Goal: Navigation & Orientation: Find specific page/section

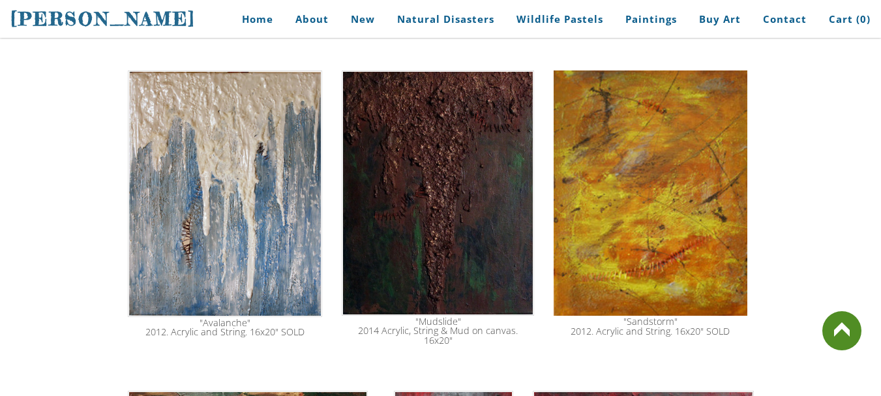
scroll to position [1564, 0]
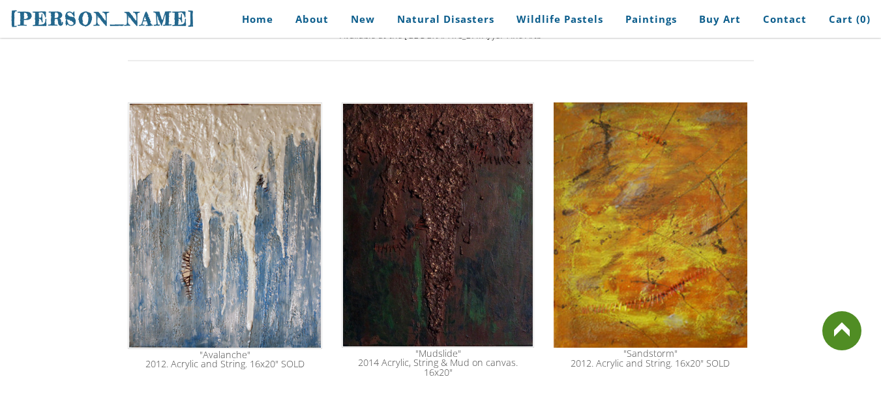
click at [452, 194] on img at bounding box center [438, 224] width 192 height 245
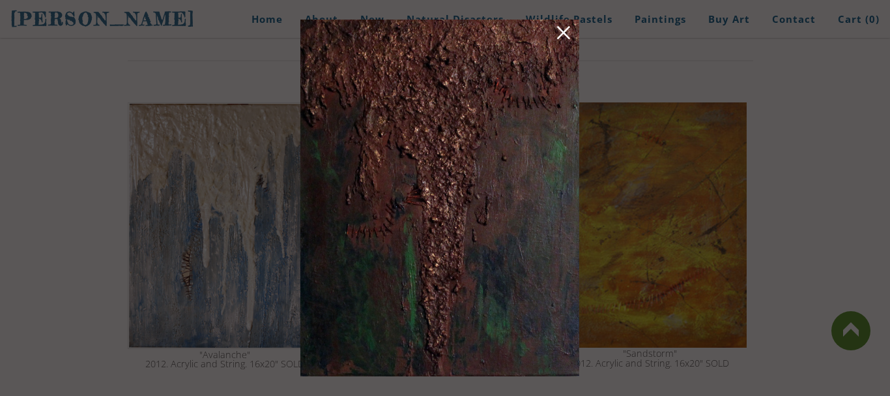
click at [724, 145] on div at bounding box center [445, 198] width 890 height 396
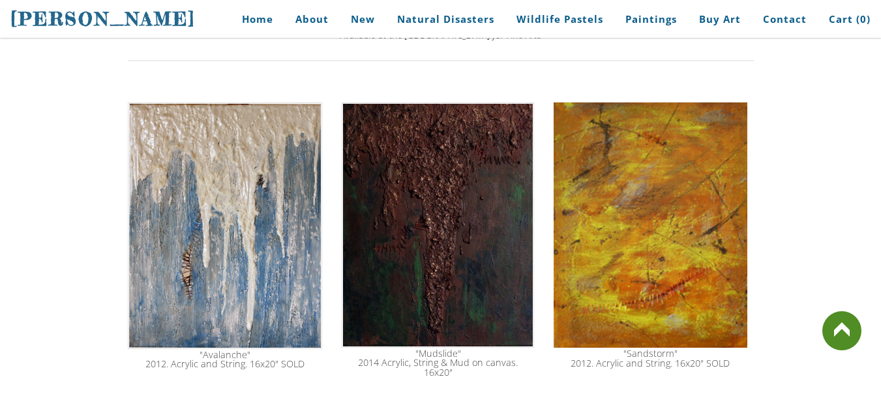
click at [412, 196] on img at bounding box center [438, 224] width 192 height 245
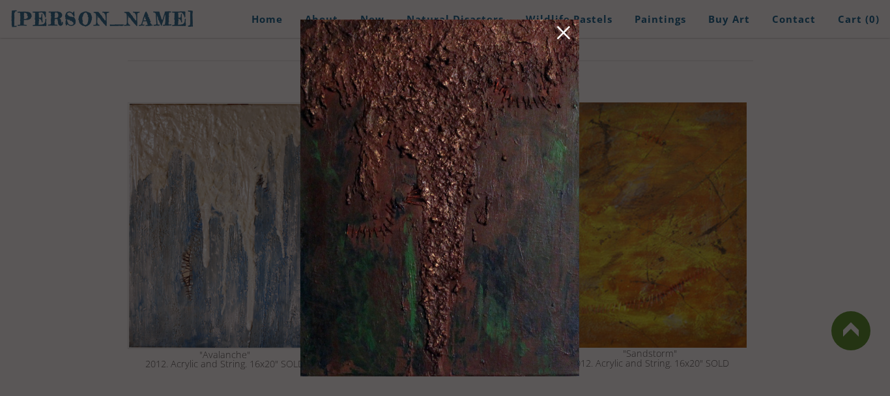
click at [480, 57] on img at bounding box center [440, 198] width 279 height 357
click at [637, 117] on div at bounding box center [445, 198] width 890 height 396
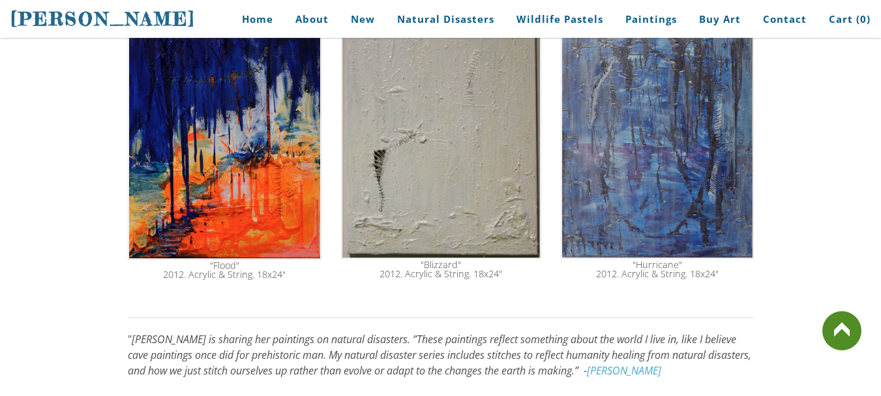
scroll to position [782, 0]
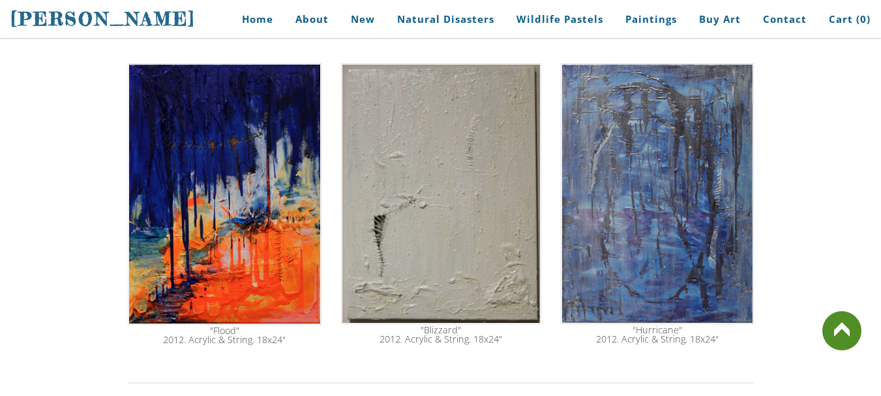
click at [238, 192] on img at bounding box center [225, 193] width 194 height 261
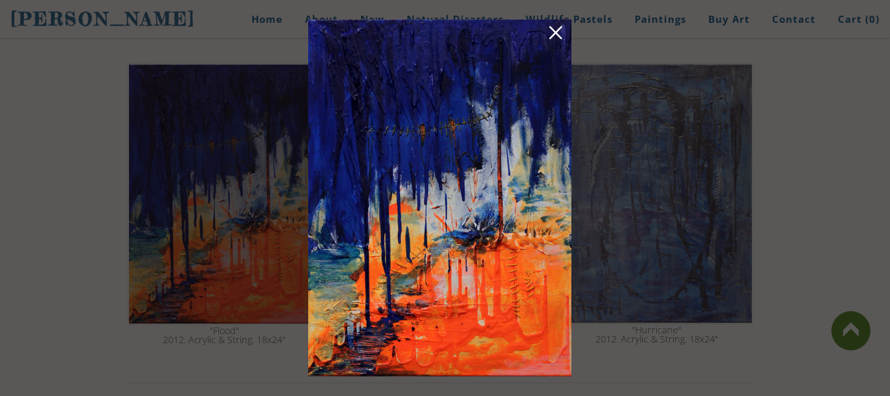
click at [628, 212] on div at bounding box center [445, 198] width 890 height 396
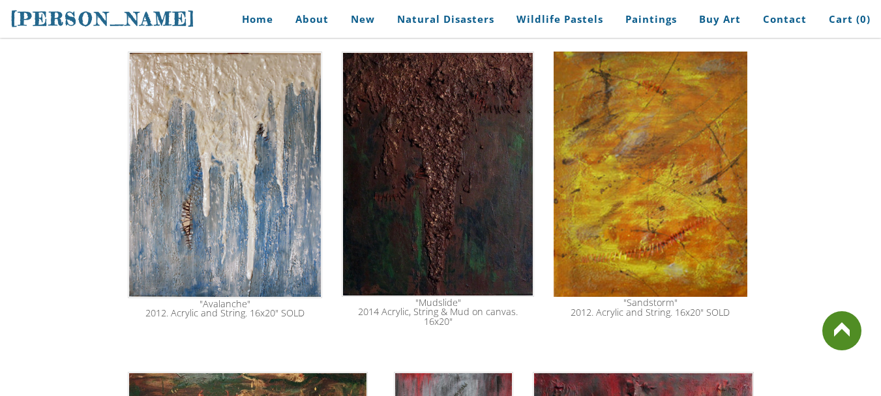
scroll to position [1630, 0]
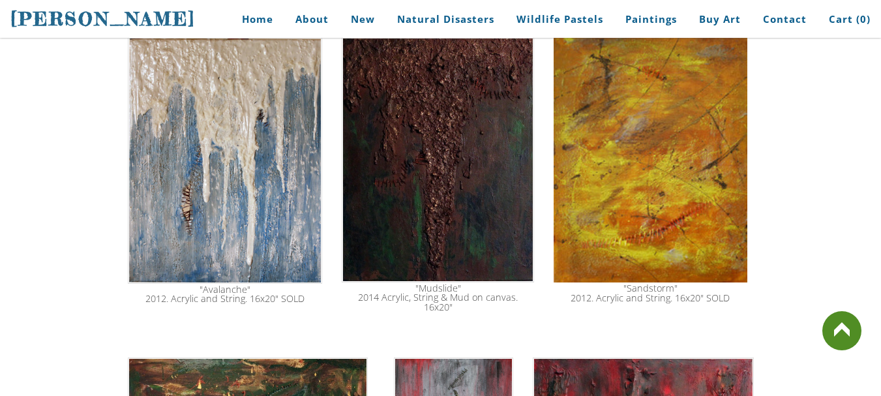
click at [471, 159] on img at bounding box center [438, 159] width 192 height 245
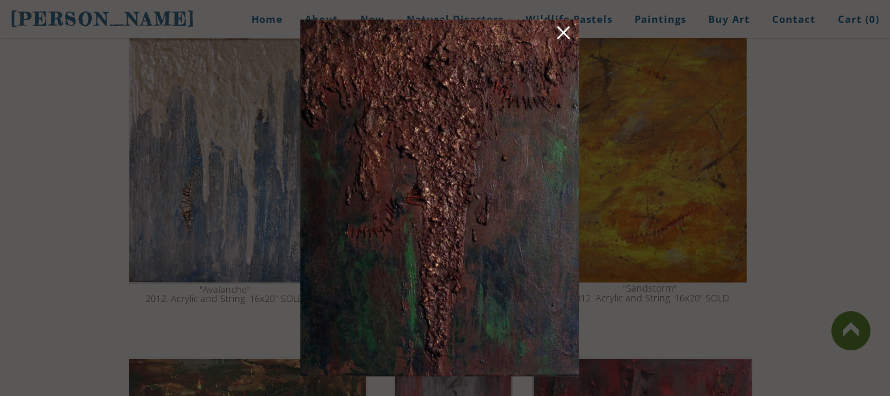
click at [567, 32] on link at bounding box center [564, 35] width 18 height 20
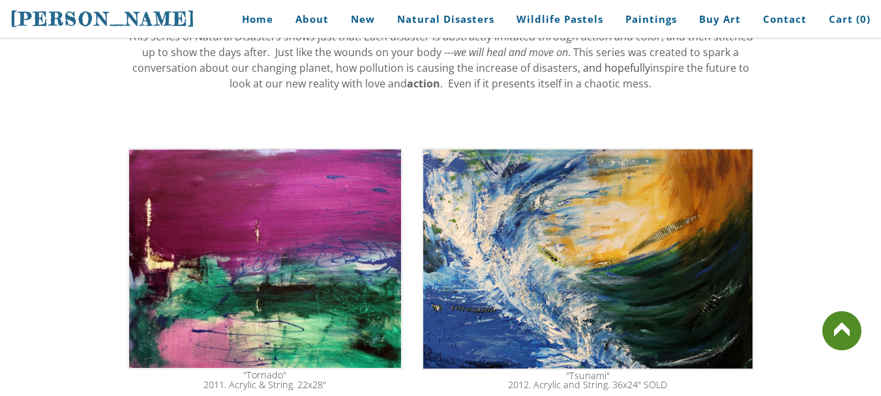
scroll to position [192, 0]
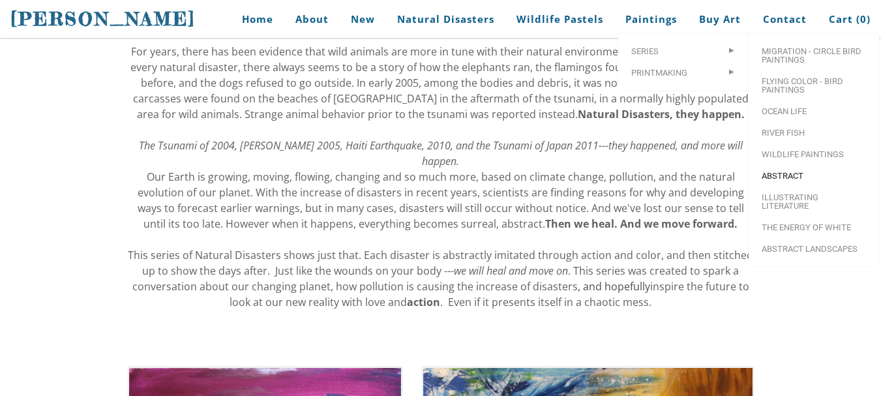
click at [785, 173] on span "Abstract" at bounding box center [813, 175] width 104 height 8
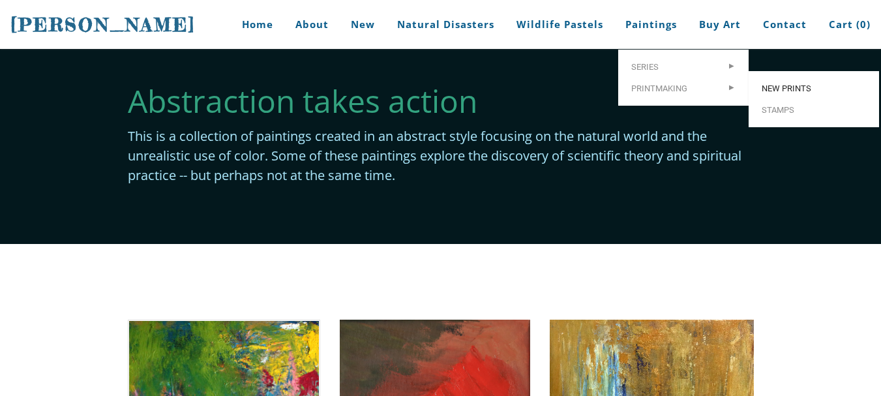
click at [791, 87] on span "New prints" at bounding box center [813, 88] width 104 height 8
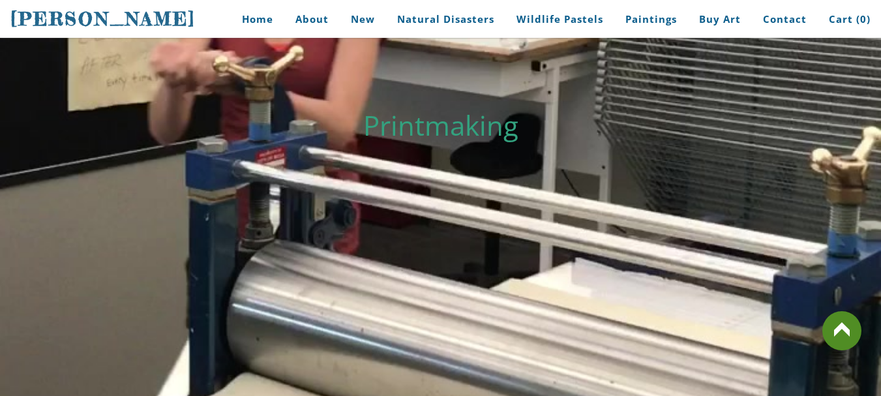
scroll to position [102, 0]
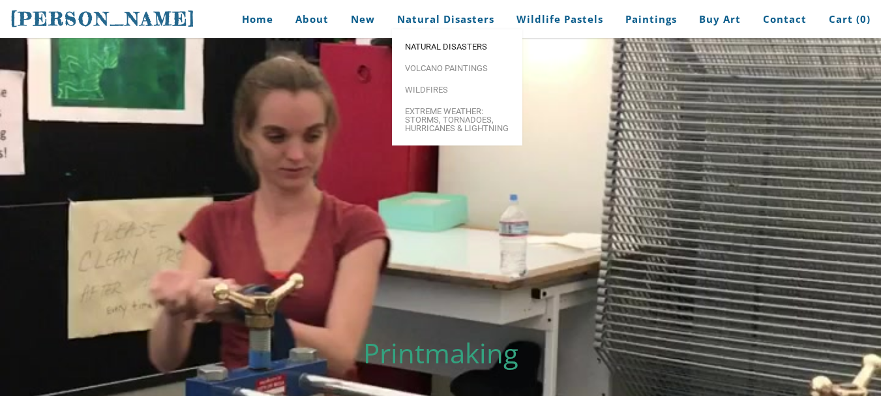
click at [454, 51] on span "Natural Disasters" at bounding box center [457, 46] width 104 height 8
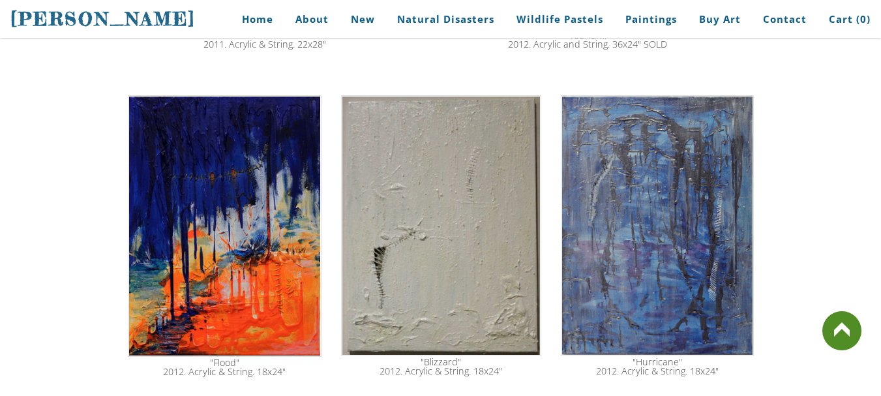
scroll to position [782, 0]
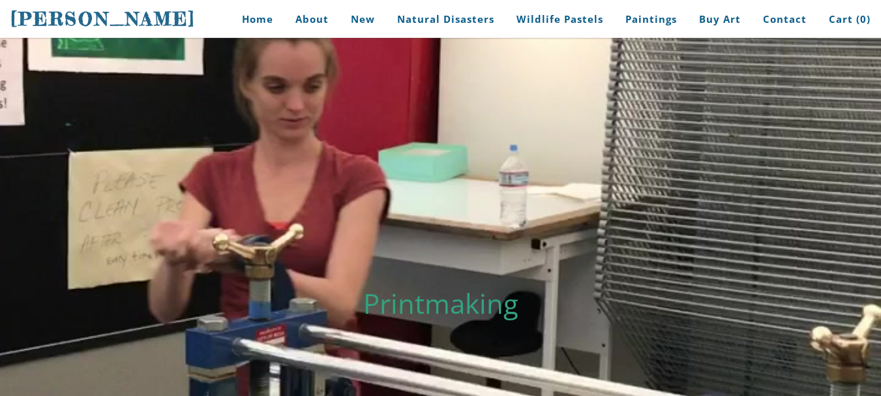
scroll to position [102, 0]
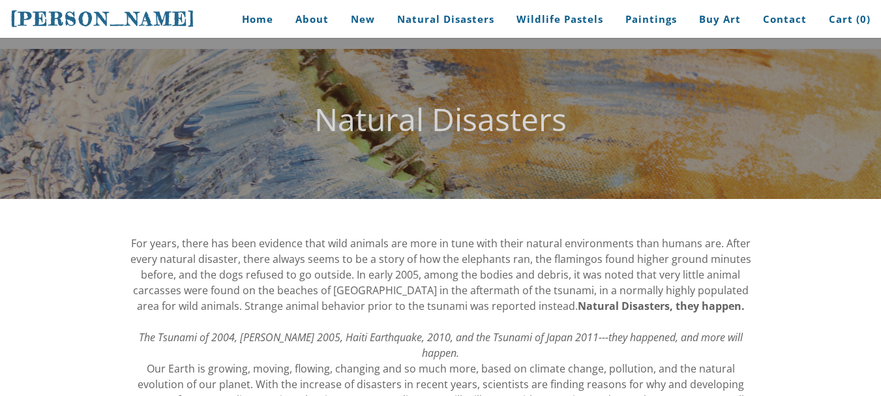
scroll to position [192, 0]
